Goal: Task Accomplishment & Management: Use online tool/utility

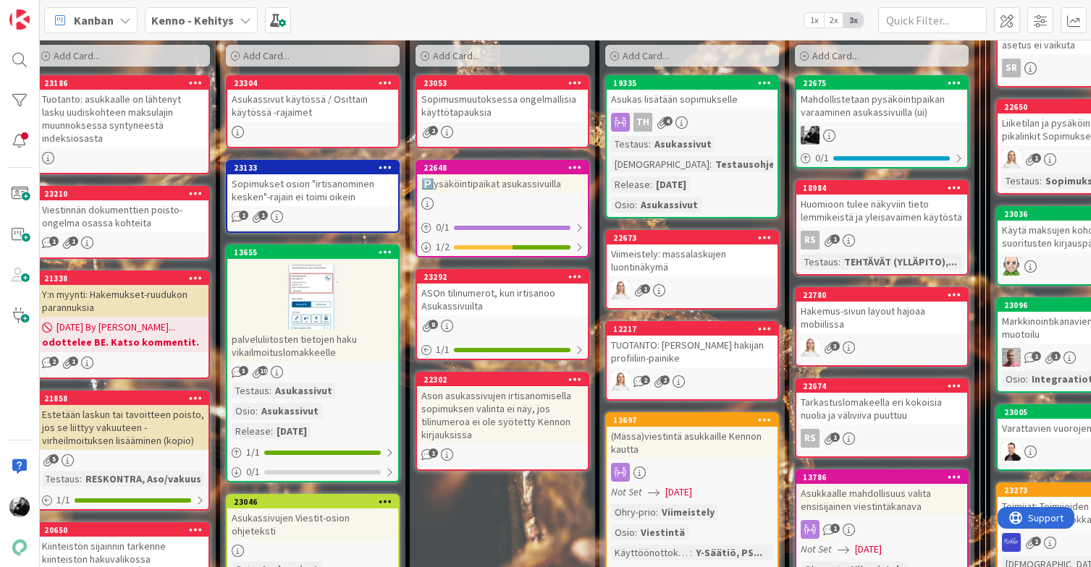
scroll to position [455, 61]
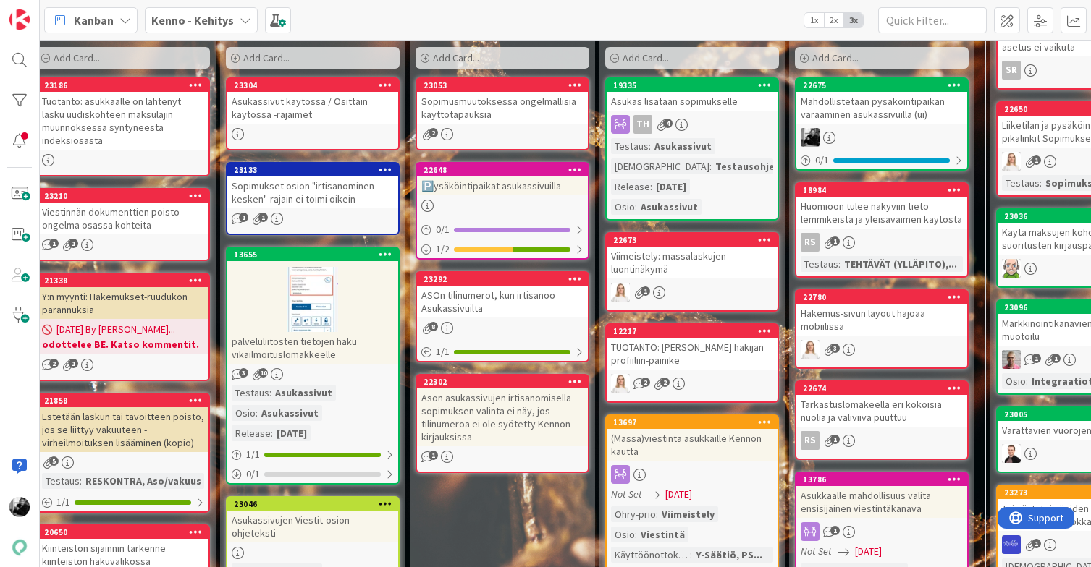
click at [844, 116] on div "Mahdollistetaan pysäköintipaikan varaaminen asukassivuilla (ui)" at bounding box center [881, 108] width 171 height 32
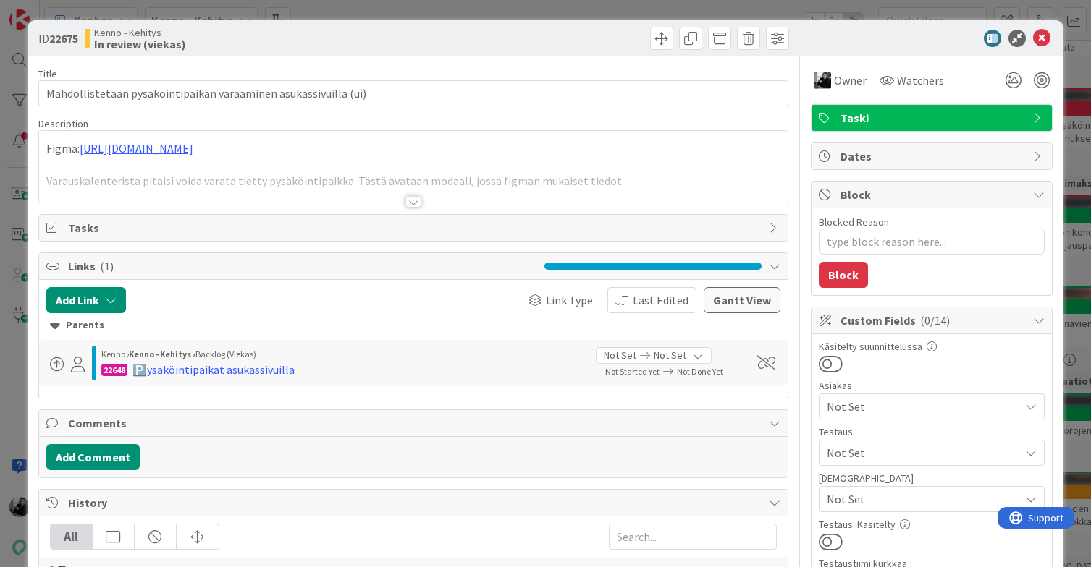
type textarea "x"
click at [411, 198] on div at bounding box center [413, 202] width 16 height 12
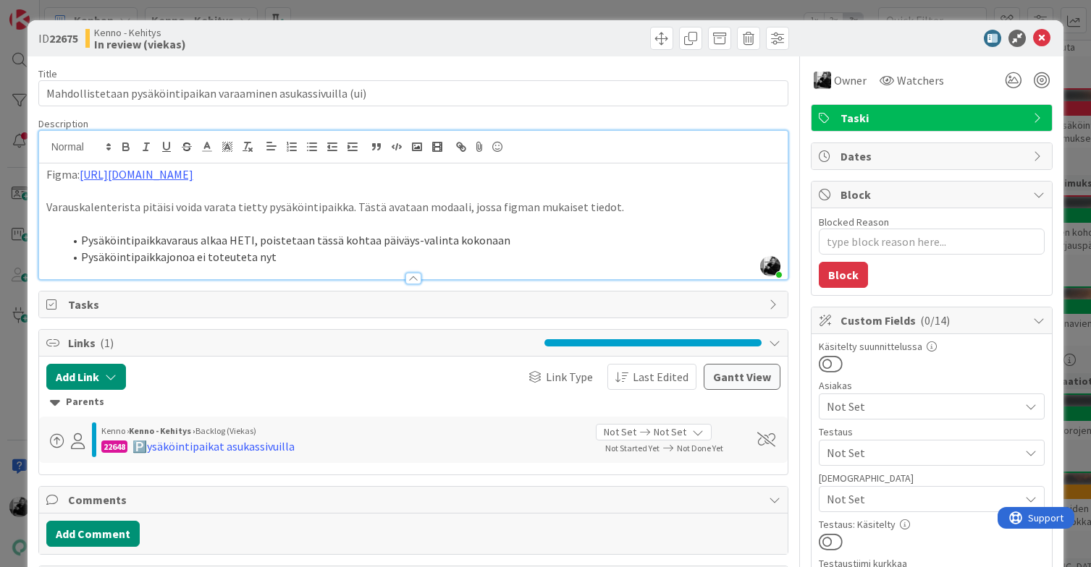
click at [408, 256] on li "Pysäköintipaikkajonoa ei toteuteta nyt" at bounding box center [422, 257] width 717 height 17
click at [1042, 35] on icon at bounding box center [1041, 38] width 17 height 17
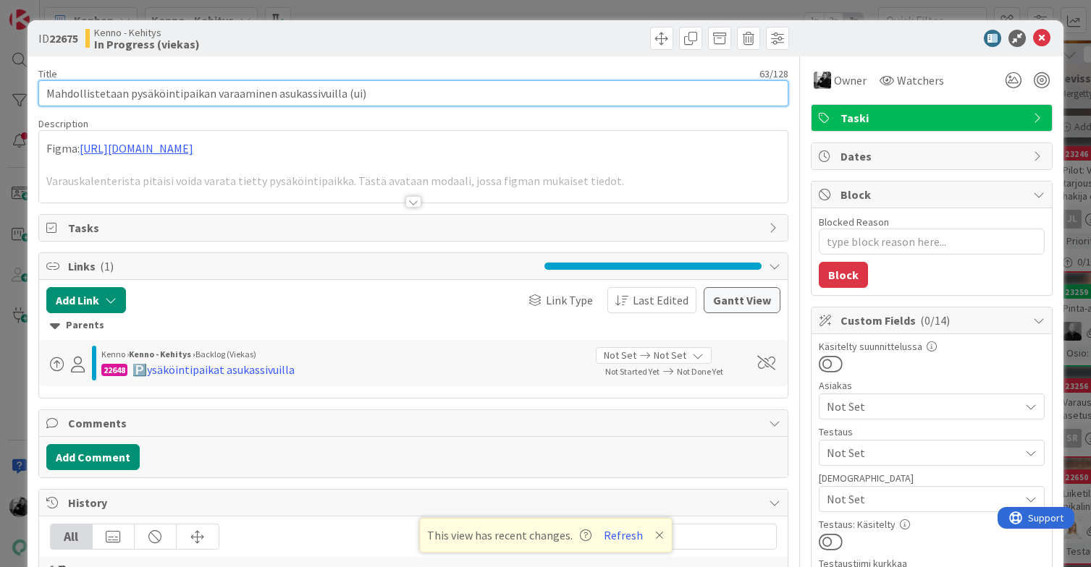
drag, startPoint x: 378, startPoint y: 98, endPoint x: 7, endPoint y: 72, distance: 372.3
click at [7, 72] on div "ID 22675 Kenno - Kehitys In Progress (viekas) Title 63 / 128 Mahdollistetaan py…" at bounding box center [545, 283] width 1091 height 567
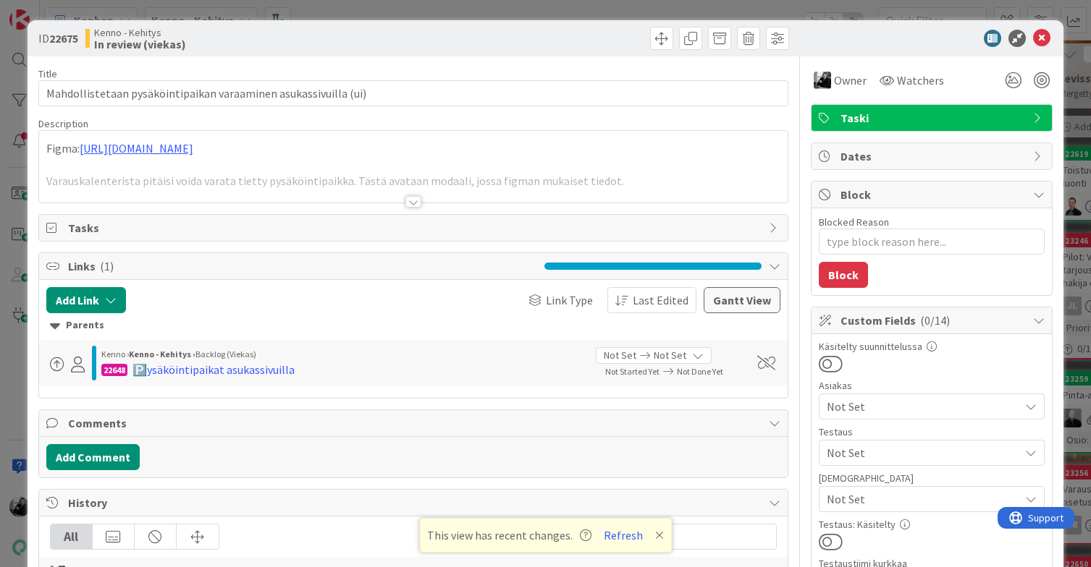
click at [582, 37] on div at bounding box center [603, 38] width 372 height 23
type textarea "x"
